Goal: Task Accomplishment & Management: Use online tool/utility

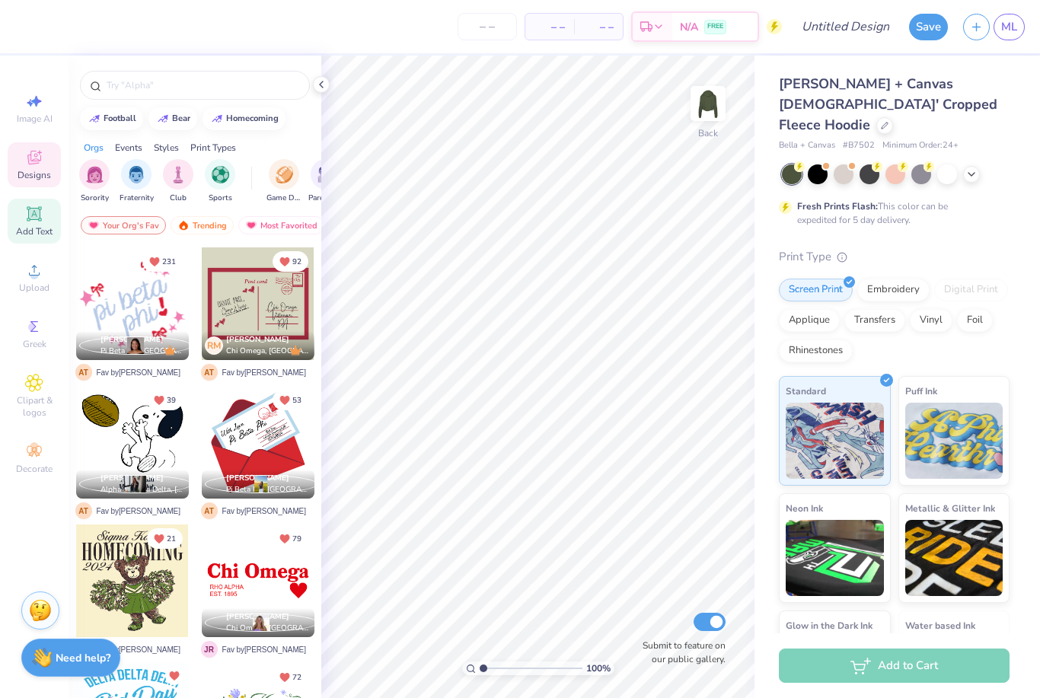
click at [32, 227] on div "Add Text" at bounding box center [34, 221] width 53 height 45
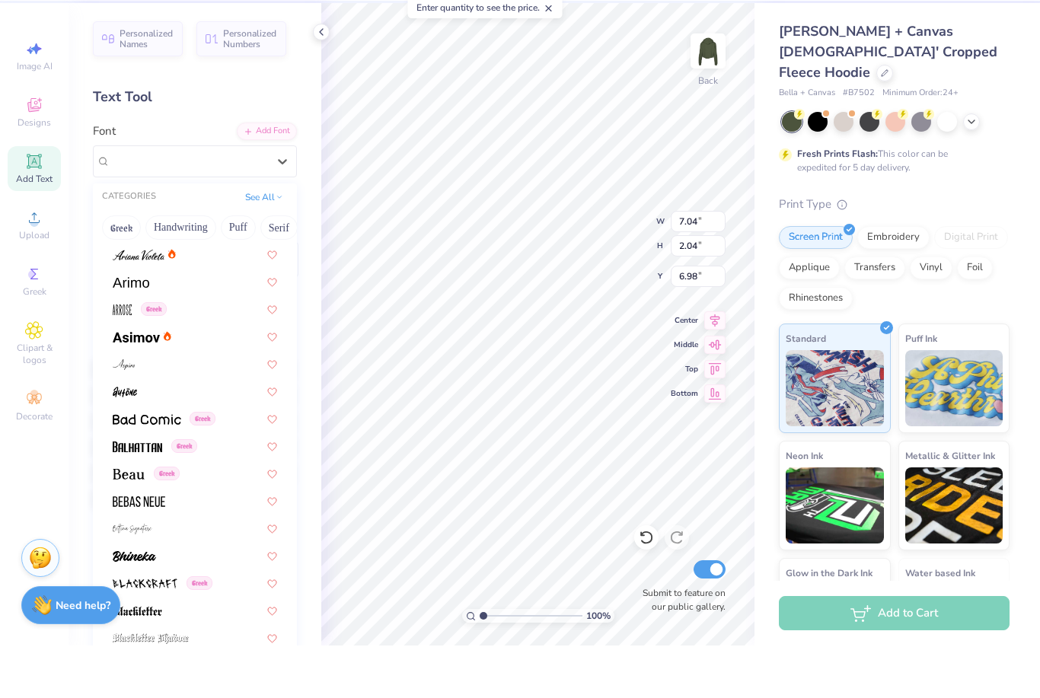
scroll to position [514, 0]
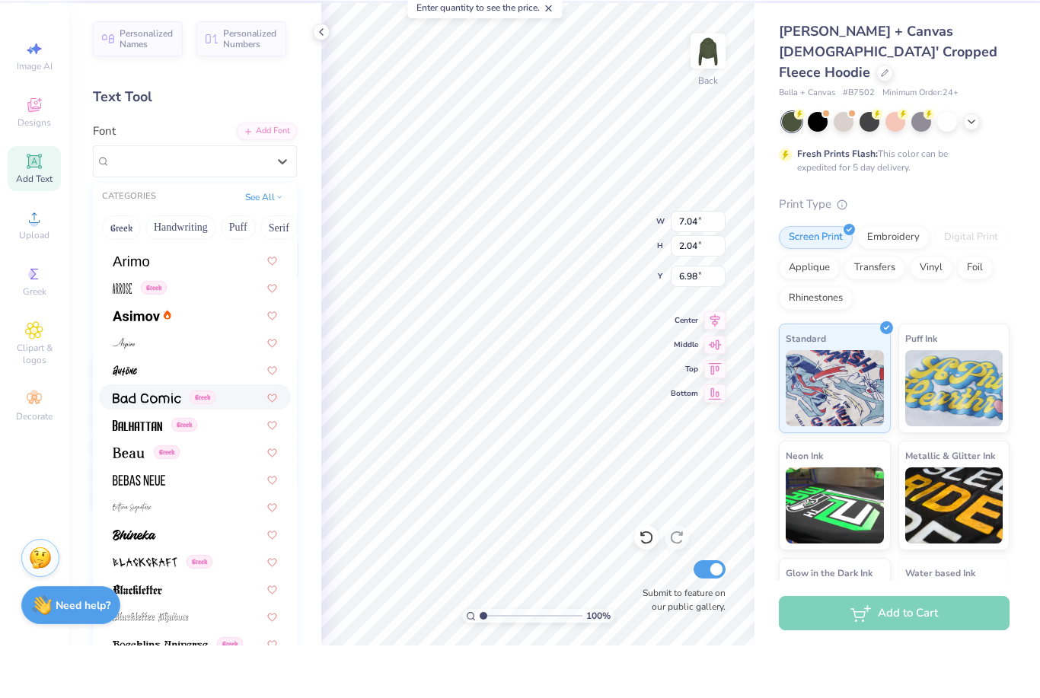
click at [177, 445] on img at bounding box center [147, 450] width 68 height 11
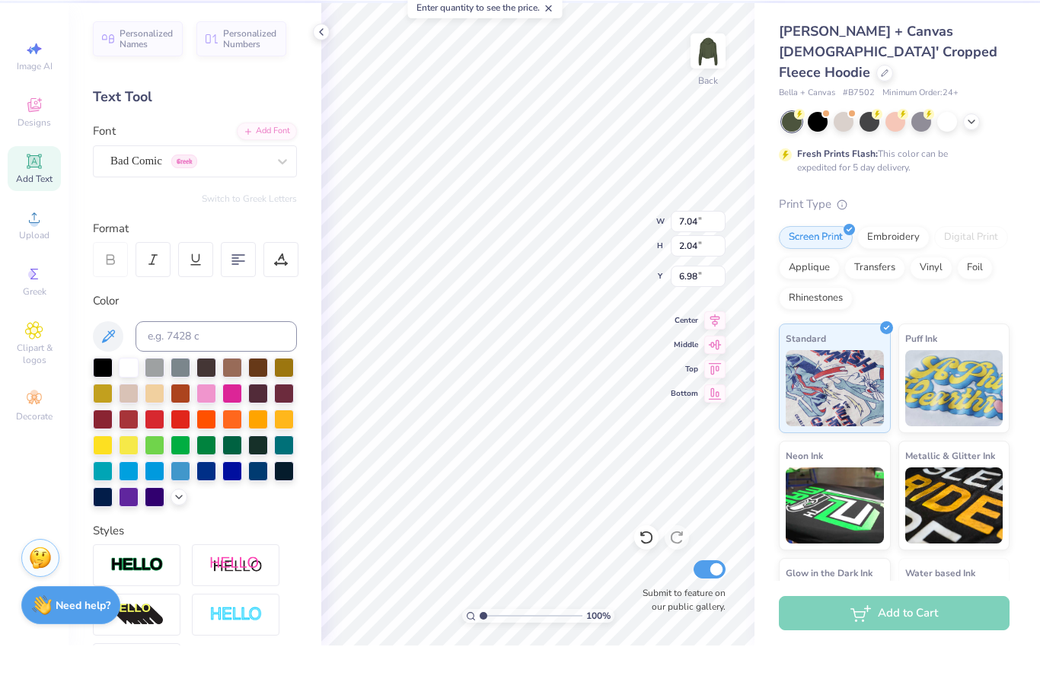
type input "7.11"
type input "2.06"
type input "6.97"
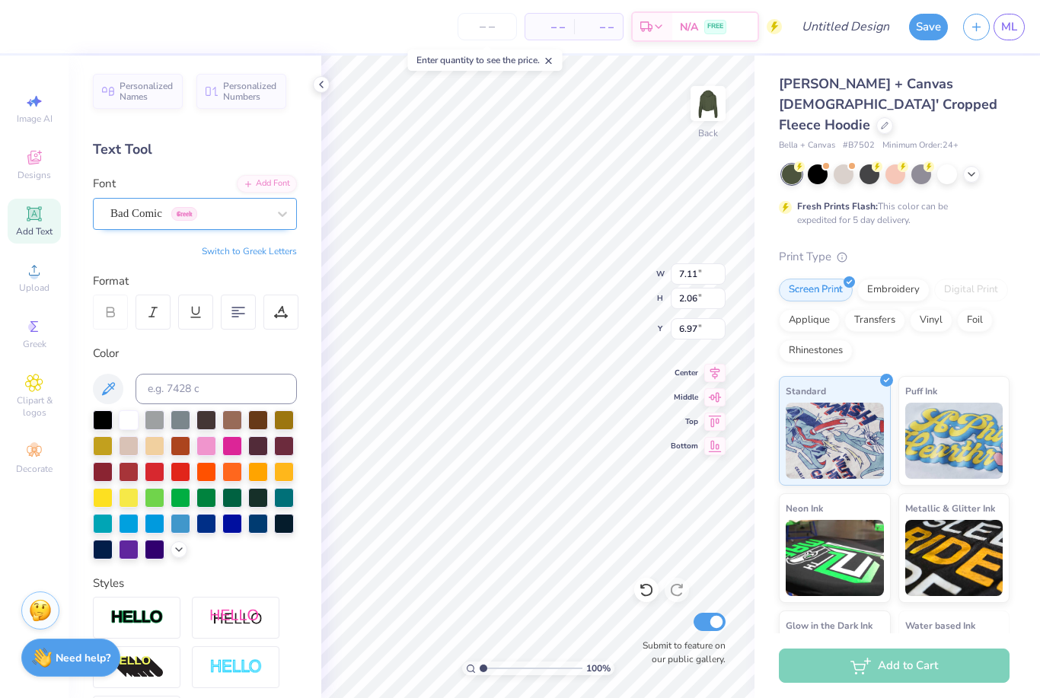
scroll to position [1, 0]
type textarea "alpha gam"
type input "3.32"
type input "2.82"
type input "1.59"
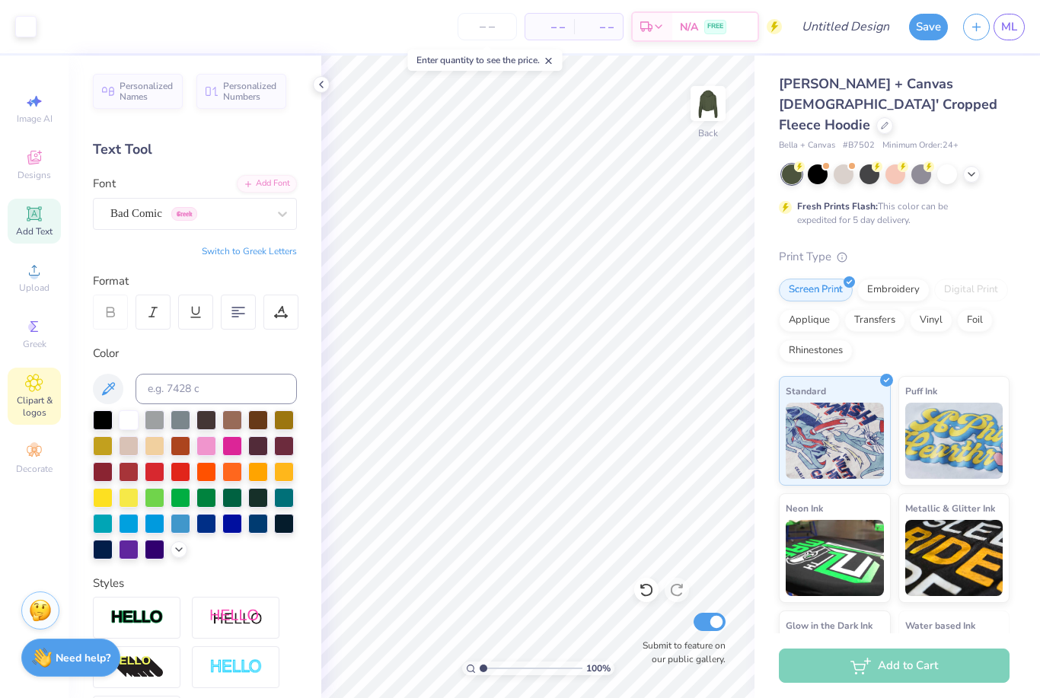
click at [56, 404] on span "Clipart & logos" at bounding box center [34, 406] width 53 height 24
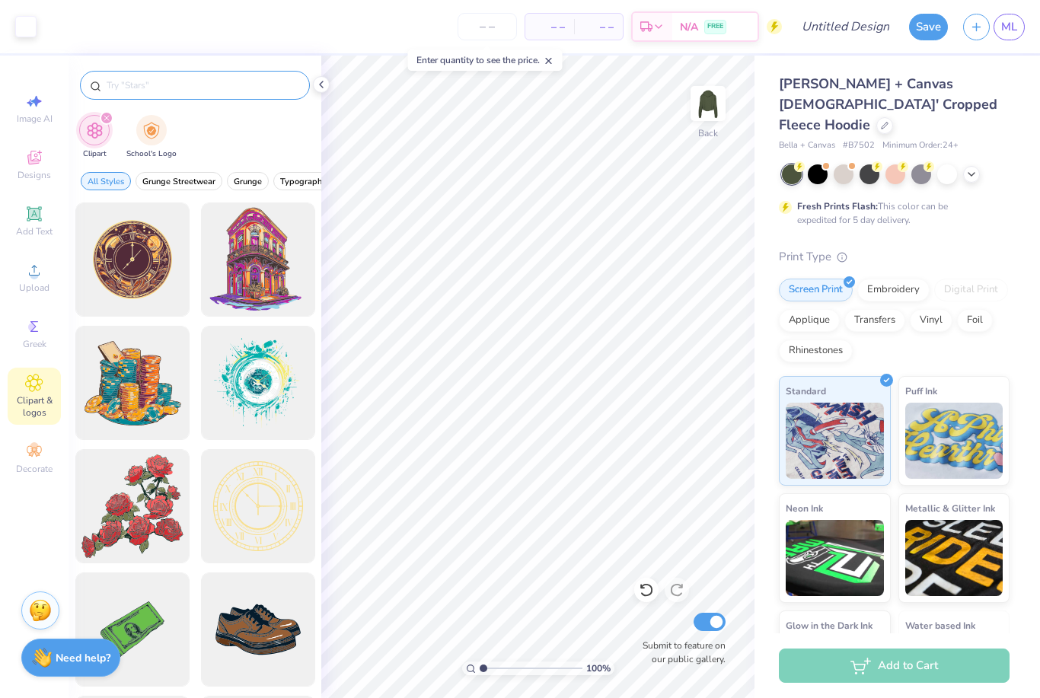
click at [226, 84] on input "text" at bounding box center [202, 85] width 195 height 15
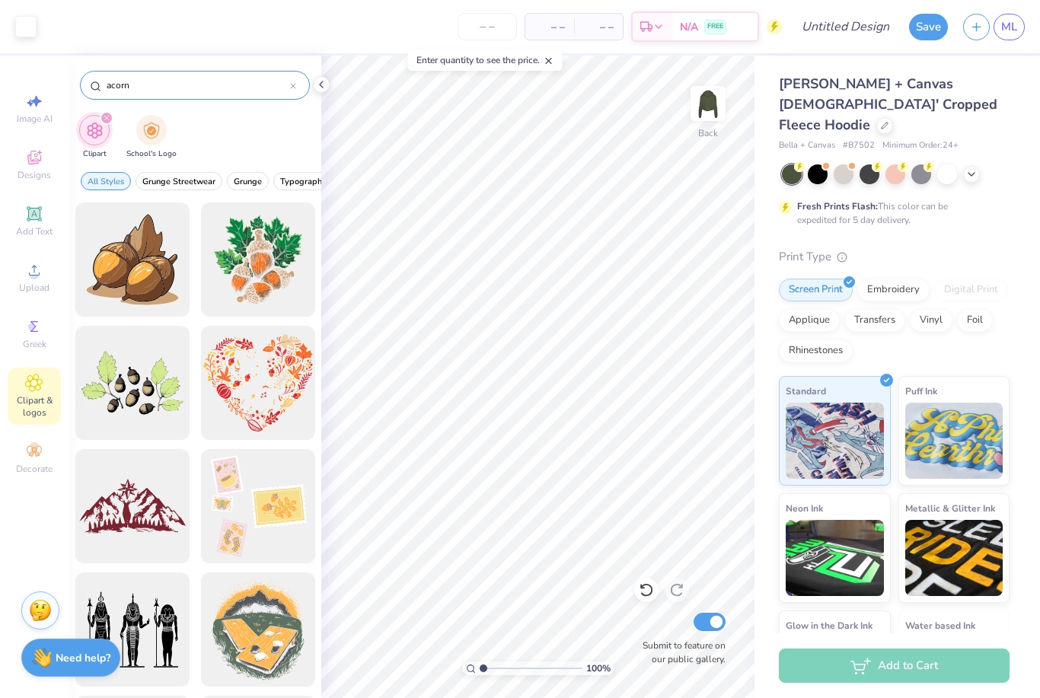
type input "acorn"
click at [142, 299] on div at bounding box center [132, 260] width 126 height 126
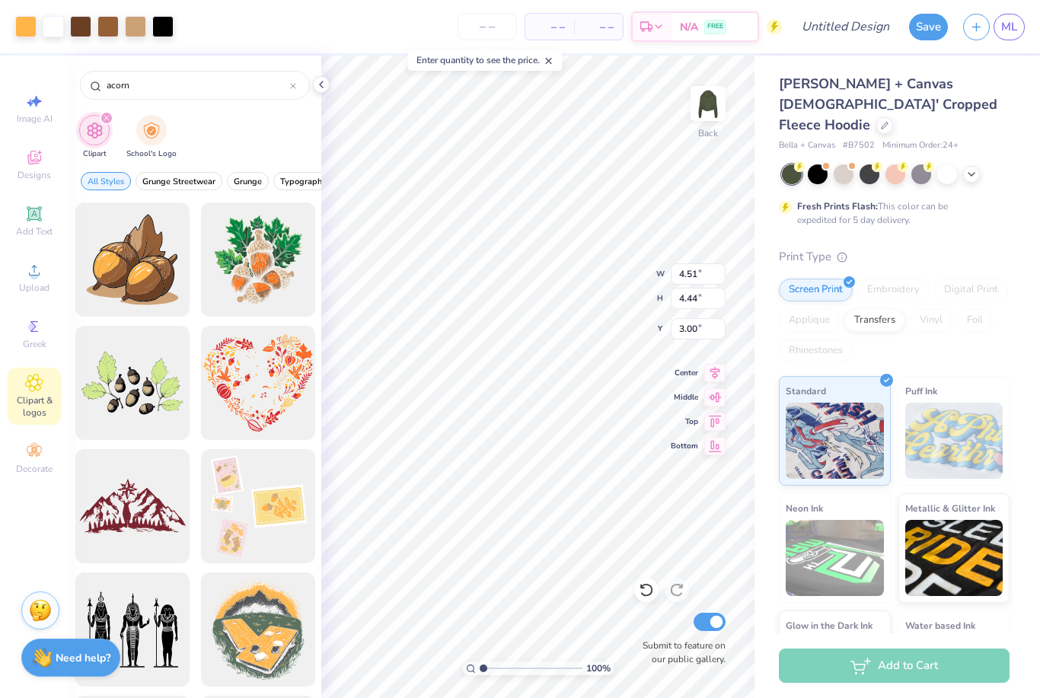
type input "4.51"
type input "4.44"
type input "2.15"
type input "2.12"
type input "1.63"
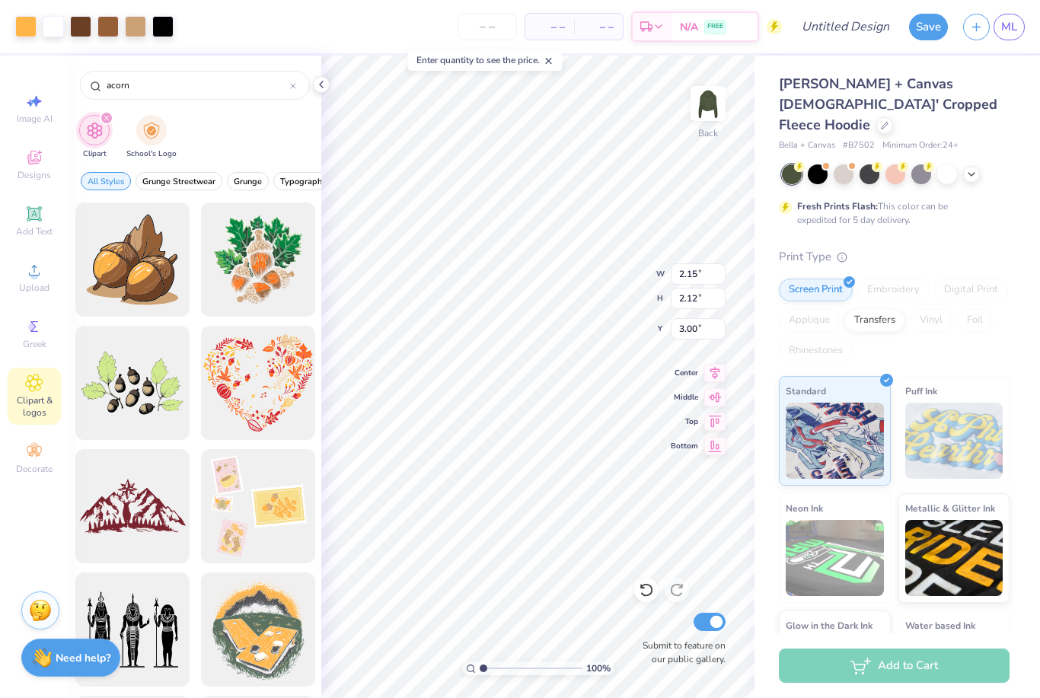
type input "1.60"
click at [0, 0] on html "Art colors – – Per Item – – Total Est. Delivery N/A FREE Design Title Save ML I…" at bounding box center [520, 349] width 1040 height 698
type input "1.40"
type input "1.38"
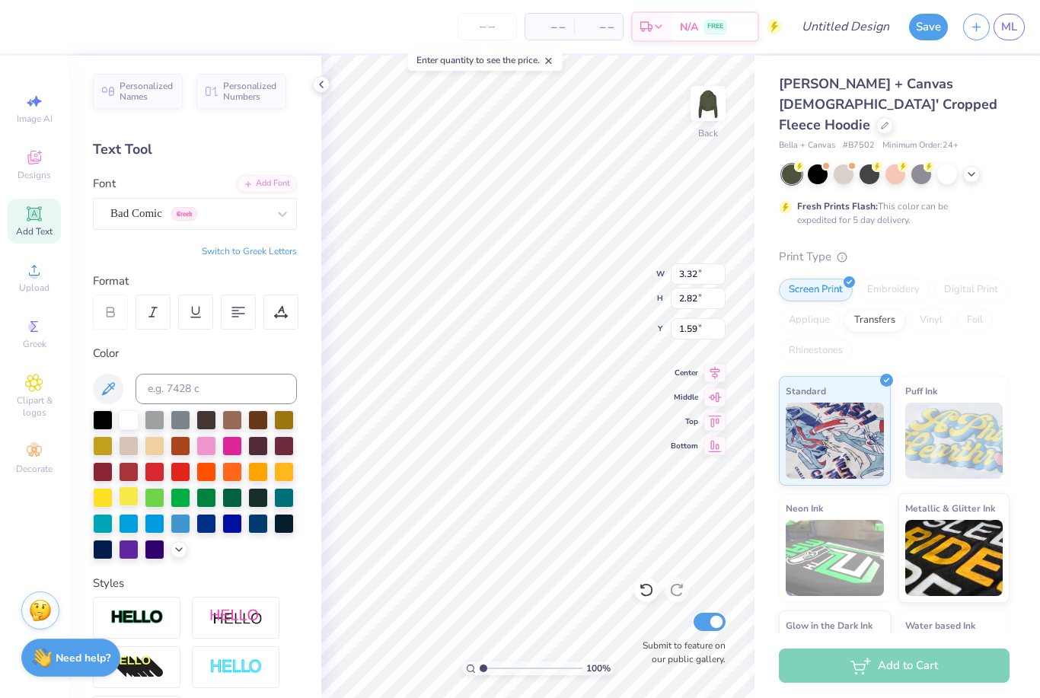
click at [138, 500] on div at bounding box center [129, 496] width 20 height 20
